Goal: Task Accomplishment & Management: Manage account settings

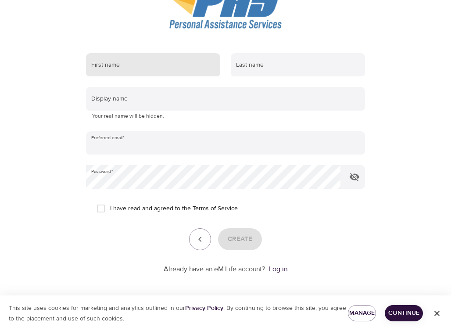
scroll to position [125, 0]
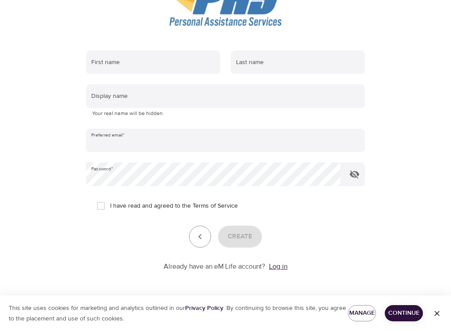
type input "[EMAIL_ADDRESS][DOMAIN_NAME]"
click at [275, 263] on link "Log in" at bounding box center [278, 266] width 18 height 9
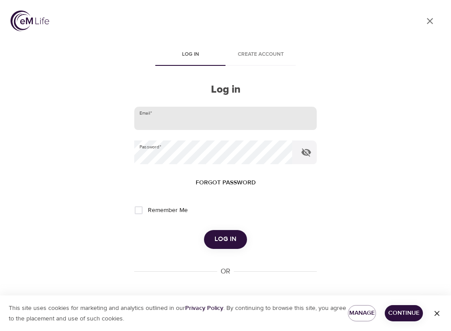
type input "[EMAIL_ADDRESS][DOMAIN_NAME]"
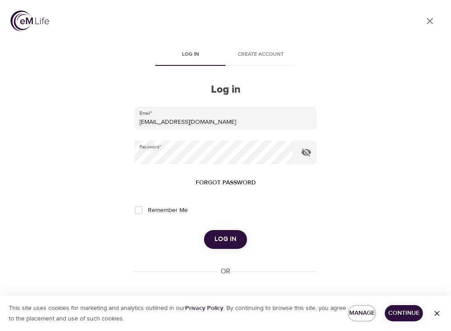
click at [220, 232] on button "Log in" at bounding box center [225, 239] width 43 height 18
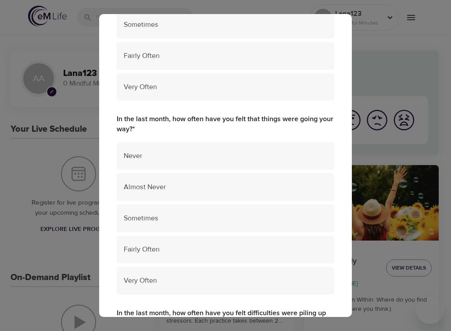
scroll to position [626, 0]
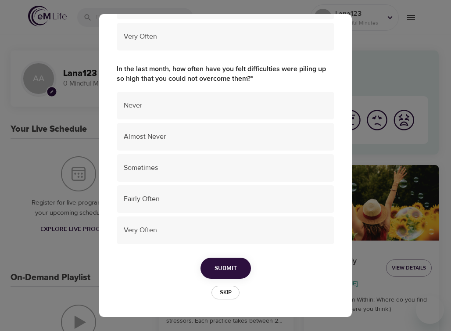
click at [222, 291] on span "Skip" at bounding box center [225, 292] width 19 height 10
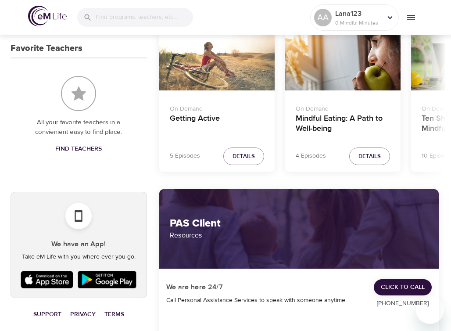
scroll to position [398, 0]
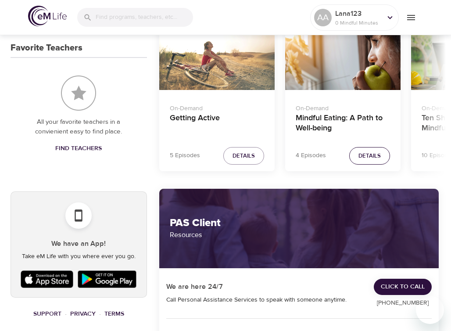
click at [367, 151] on span "Details" at bounding box center [369, 156] width 22 height 10
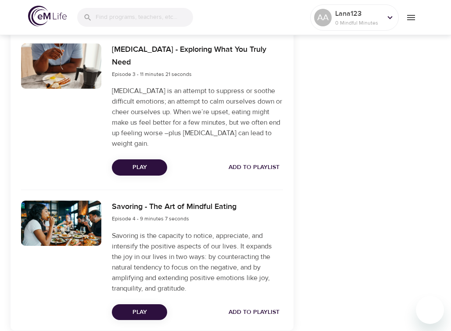
scroll to position [622, 0]
